Goal: Navigation & Orientation: Find specific page/section

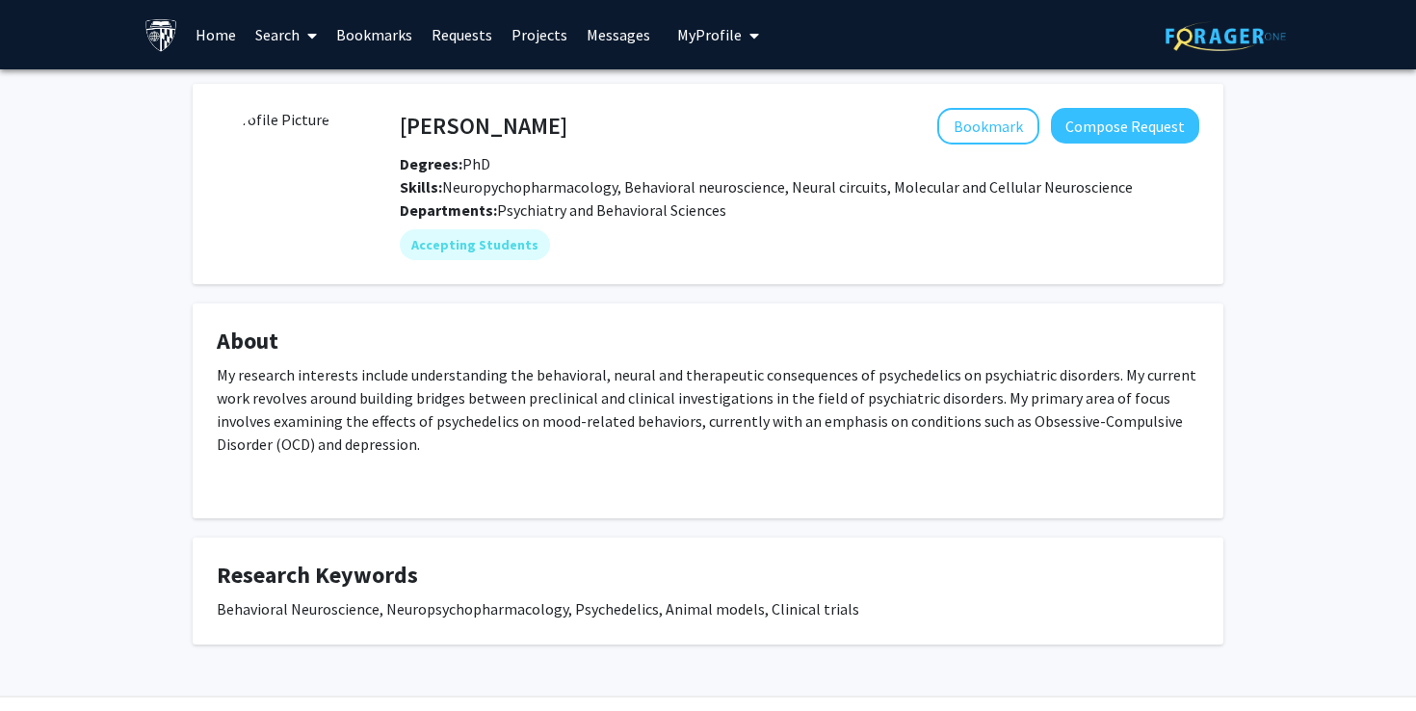
click at [387, 36] on link "Bookmarks" at bounding box center [374, 34] width 95 height 67
